Goal: Task Accomplishment & Management: Manage account settings

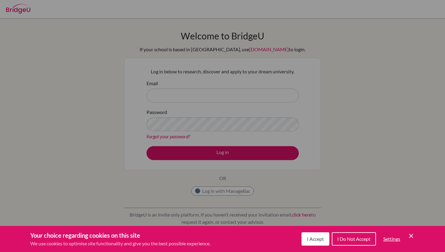
click at [174, 96] on div "Cookie Preferences" at bounding box center [222, 126] width 445 height 252
click at [319, 237] on span "I Accept" at bounding box center [315, 239] width 17 height 6
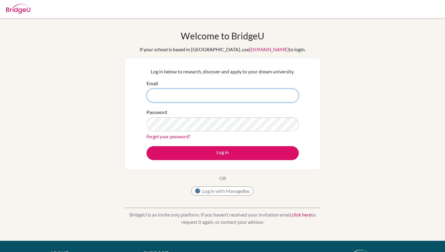
click at [196, 92] on input "Email" at bounding box center [223, 95] width 152 height 14
paste input "[EMAIL_ADDRESS][DOMAIN_NAME]"
type input "[EMAIL_ADDRESS][DOMAIN_NAME]"
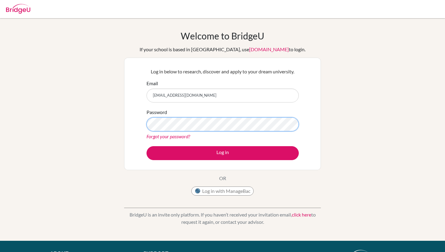
click at [147, 146] on button "Log in" at bounding box center [223, 153] width 152 height 14
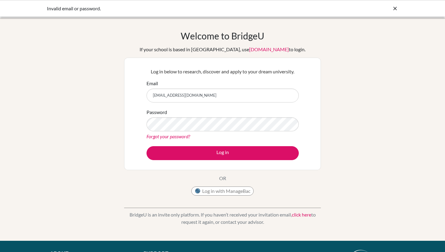
click at [396, 7] on icon at bounding box center [395, 8] width 6 height 6
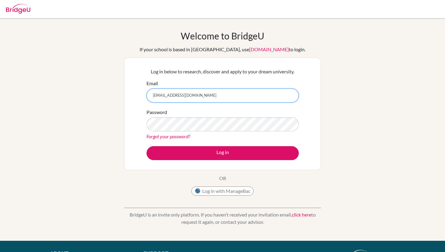
drag, startPoint x: 216, startPoint y: 95, endPoint x: 110, endPoint y: 93, distance: 106.1
click at [110, 93] on div "Welcome to [GEOGRAPHIC_DATA] If your school is based in [GEOGRAPHIC_DATA], use …" at bounding box center [222, 129] width 445 height 198
